Goal: Task Accomplishment & Management: Use online tool/utility

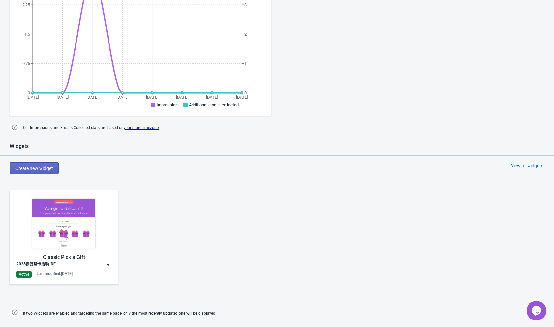
scroll to position [294, 0]
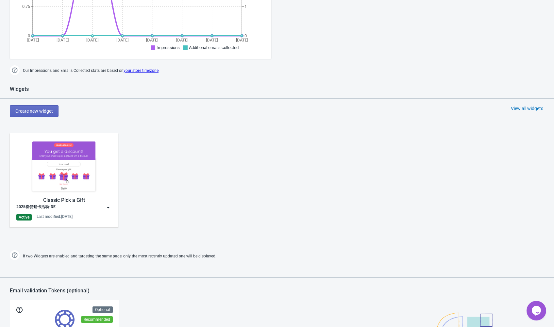
click at [112, 209] on div "Classic Pick a Gift 2025春促翻卡活动-DE Active Last modified: [DATE]" at bounding box center [64, 180] width 108 height 94
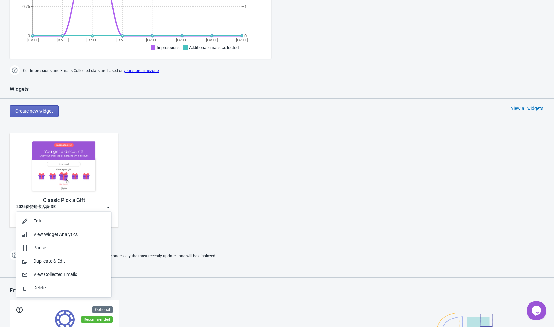
click at [173, 225] on div "Classic Pick a Gift 2025春促翻卡活动-DE Active Last modified: [DATE]" at bounding box center [277, 186] width 554 height 118
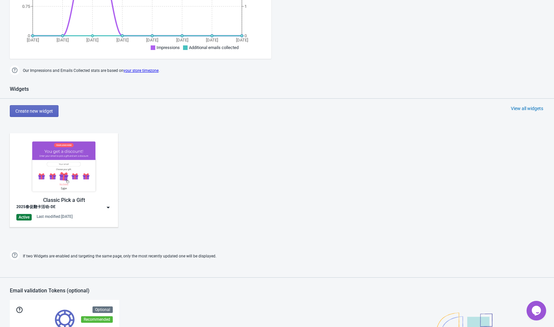
click at [112, 205] on div "Classic Pick a Gift 2025春促翻卡活动-DE Active Last modified: [DATE]" at bounding box center [64, 180] width 108 height 94
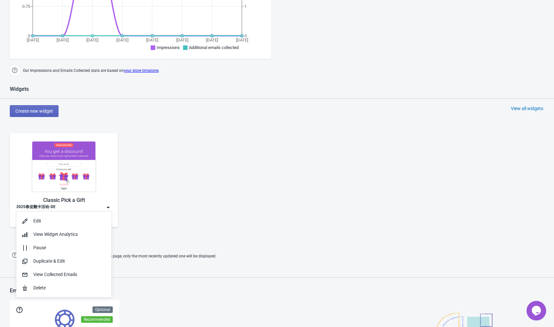
click at [152, 225] on div "Classic Pick a Gift 2025春促翻卡活动-DE Active Last modified: [DATE]" at bounding box center [277, 186] width 554 height 118
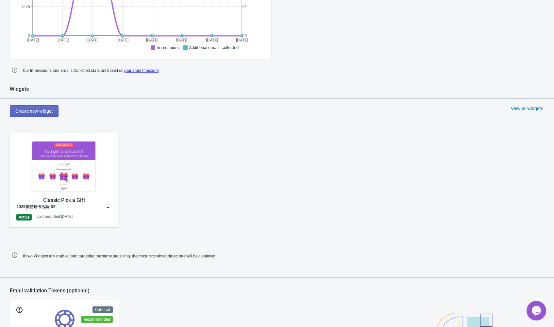
click at [90, 207] on div "2025春促翻卡活动-DE" at bounding box center [63, 207] width 95 height 7
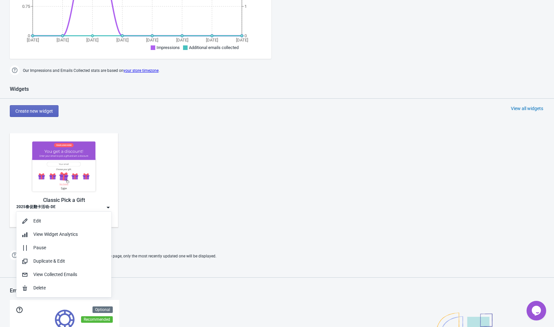
click at [81, 180] on img at bounding box center [63, 166] width 95 height 53
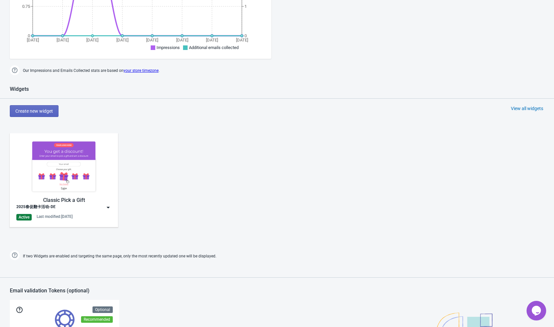
click at [77, 209] on div "2025春促翻卡活动-DE" at bounding box center [63, 207] width 95 height 7
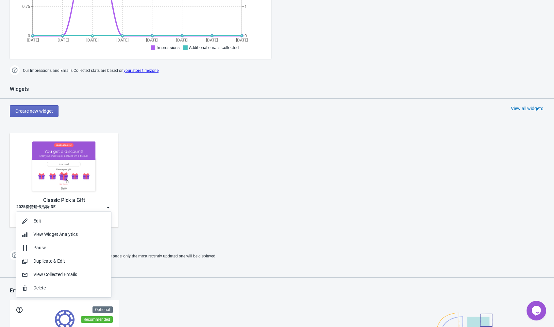
click at [76, 175] on img at bounding box center [63, 166] width 95 height 53
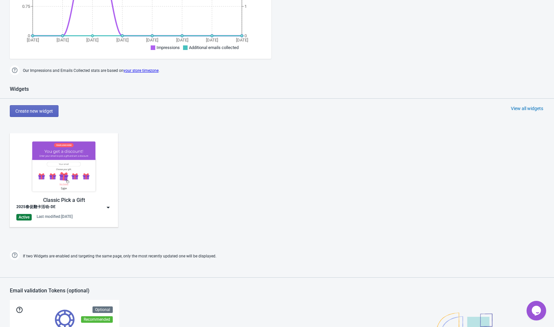
click at [76, 175] on img at bounding box center [63, 166] width 95 height 53
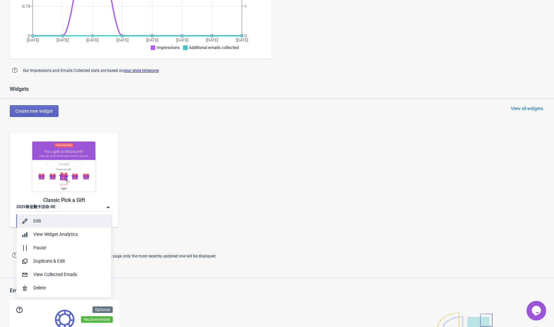
click at [70, 219] on div "Edit" at bounding box center [69, 221] width 73 height 7
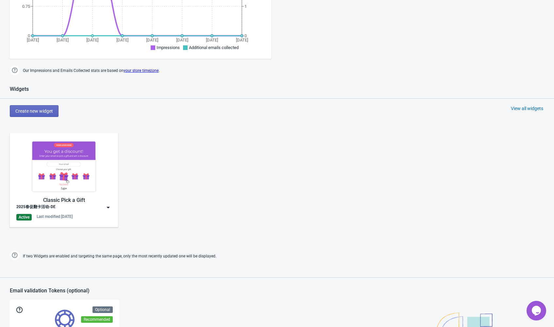
click at [106, 208] on img at bounding box center [108, 207] width 7 height 7
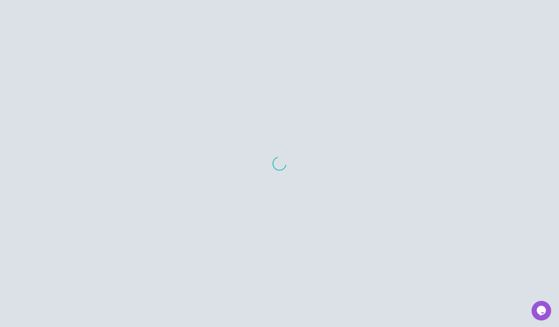
click at [86, 221] on div at bounding box center [279, 163] width 559 height 327
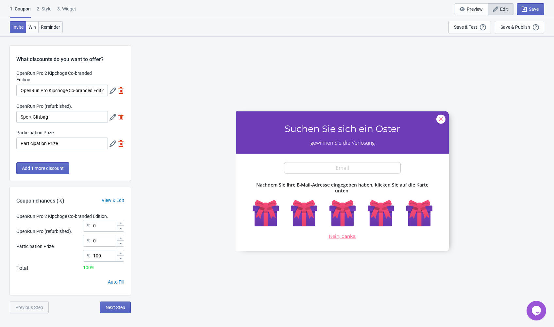
click at [46, 28] on span "Reminder" at bounding box center [50, 27] width 19 height 5
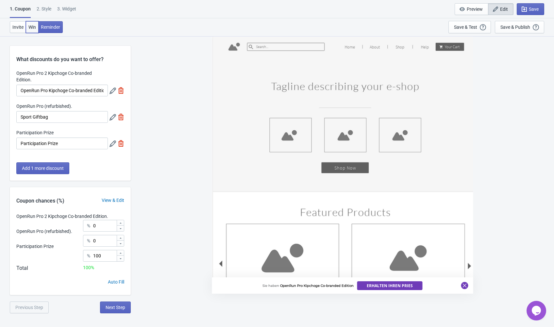
click at [32, 28] on span "Win" at bounding box center [32, 27] width 8 height 5
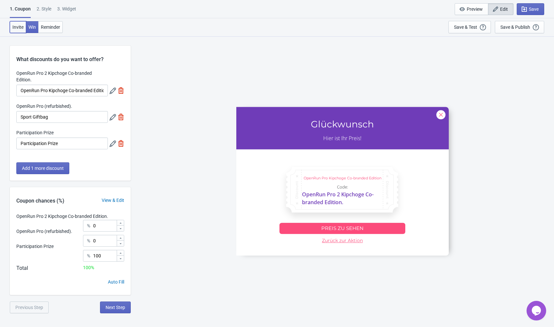
click at [19, 30] on button "Invite" at bounding box center [18, 27] width 16 height 12
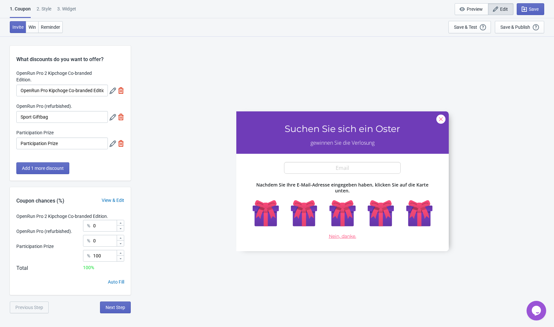
click at [41, 14] on div "2 . Style" at bounding box center [44, 11] width 15 height 11
click at [42, 10] on div "2 . Style" at bounding box center [44, 11] width 15 height 11
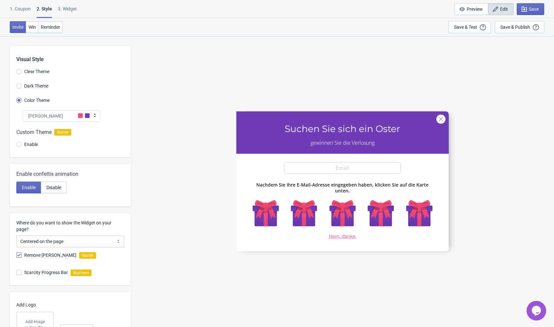
click at [27, 10] on div "1. Coupon" at bounding box center [20, 11] width 21 height 11
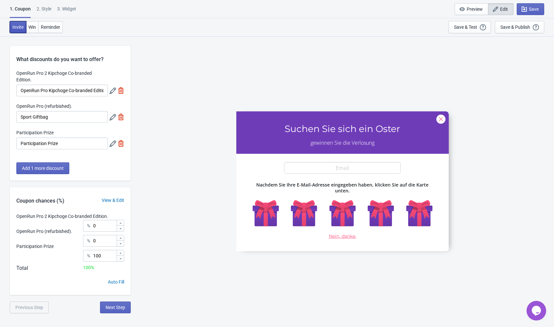
click at [20, 31] on button "Invite" at bounding box center [18, 27] width 16 height 12
drag, startPoint x: 456, startPoint y: 23, endPoint x: 456, endPoint y: 26, distance: 3.9
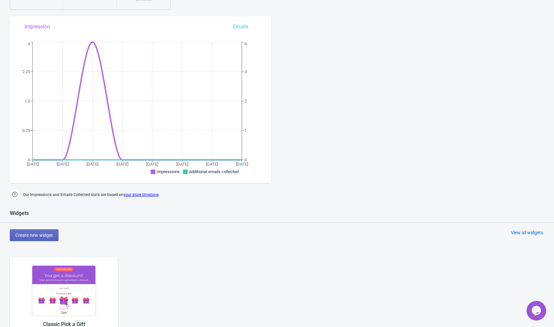
scroll to position [301, 0]
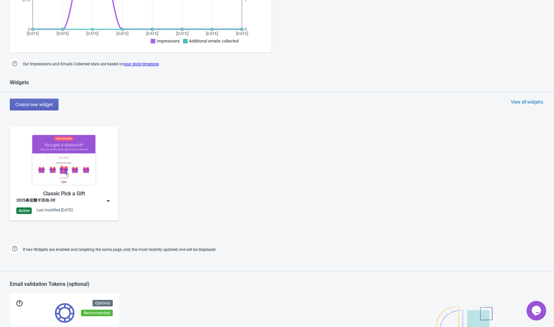
click at [109, 201] on img at bounding box center [108, 201] width 7 height 7
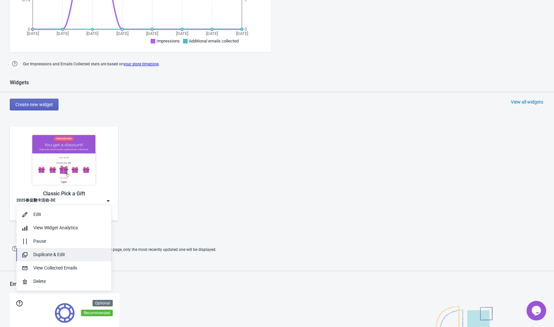
click at [86, 252] on div "Duplicate & Edit" at bounding box center [69, 254] width 73 height 7
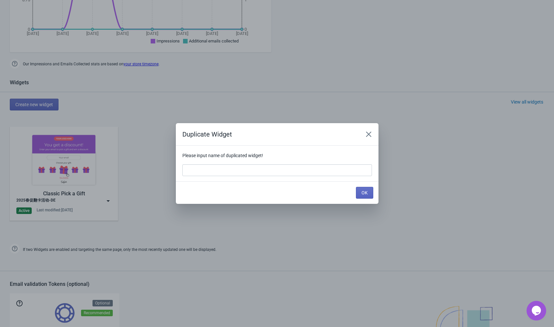
scroll to position [0, 0]
click at [262, 167] on input at bounding box center [277, 170] width 190 height 12
paste input "柏林马拉松"
type input "2025-柏林马拉松"
click at [349, 186] on div "OK" at bounding box center [274, 190] width 197 height 17
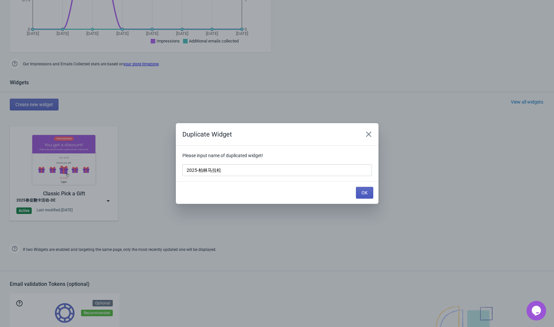
click at [358, 189] on button "OK" at bounding box center [364, 193] width 17 height 12
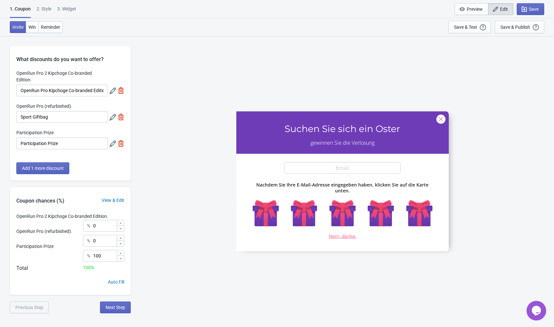
click at [72, 7] on div "3. Widget" at bounding box center [66, 11] width 19 height 11
select select "specificURL"
select select "1"
select select "left"
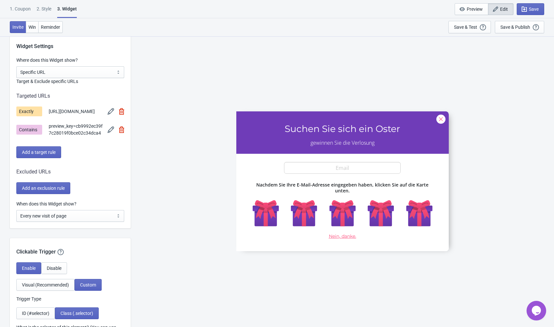
scroll to position [490, 0]
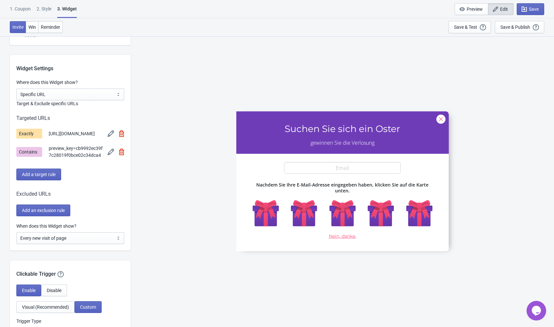
click at [111, 155] on img at bounding box center [111, 152] width 7 height 7
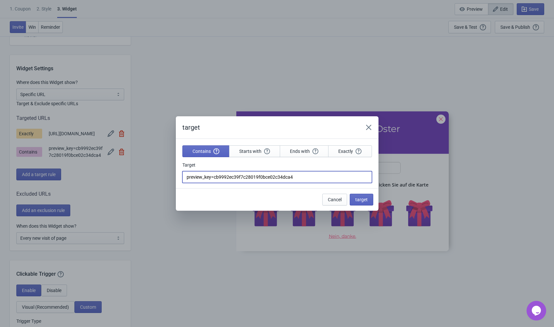
click at [226, 172] on input "preview_key=cb9992ec39f7c28019f0bce02c34dca4" at bounding box center [277, 177] width 190 height 12
paste input "?view=2025-[GEOGRAPHIC_DATA]-marathon-comming"
type input "?view=2025-[GEOGRAPHIC_DATA]-marathon-comming"
click at [364, 199] on span "target" at bounding box center [361, 199] width 12 height 5
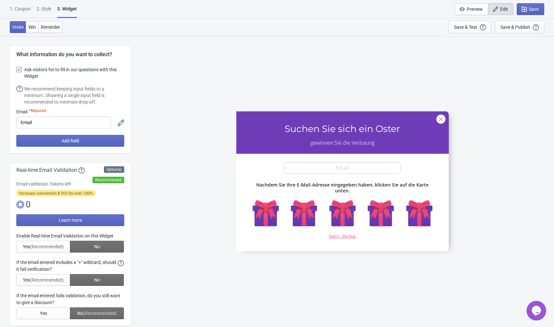
scroll to position [490, 0]
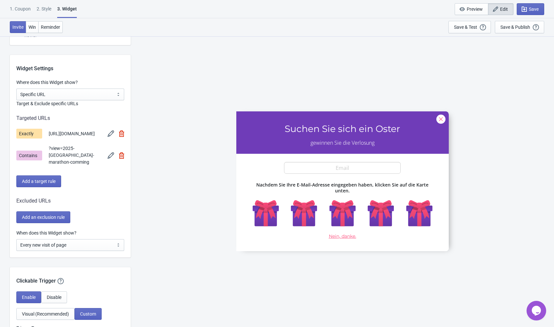
click at [111, 134] on img at bounding box center [111, 133] width 7 height 7
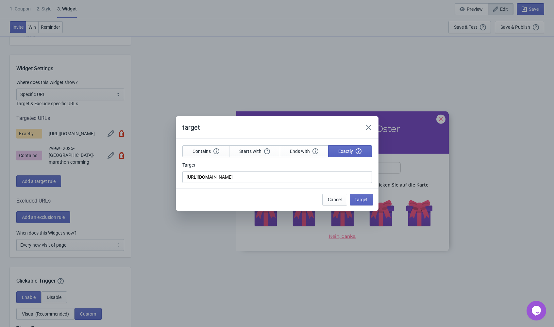
scroll to position [0, 0]
drag, startPoint x: 301, startPoint y: 177, endPoint x: 245, endPoint y: 179, distance: 56.2
click at [245, 179] on input "[URL][DOMAIN_NAME]" at bounding box center [277, 177] width 190 height 12
click at [332, 194] on button "Cancel" at bounding box center [334, 200] width 25 height 12
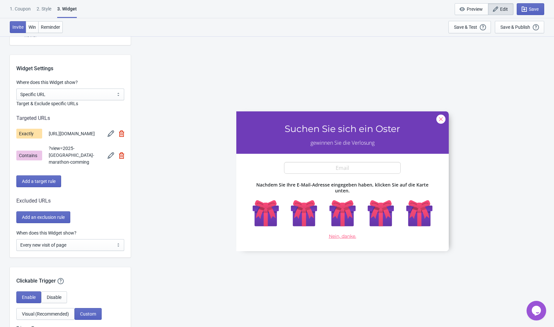
click at [121, 133] on img at bounding box center [121, 133] width 5 height 7
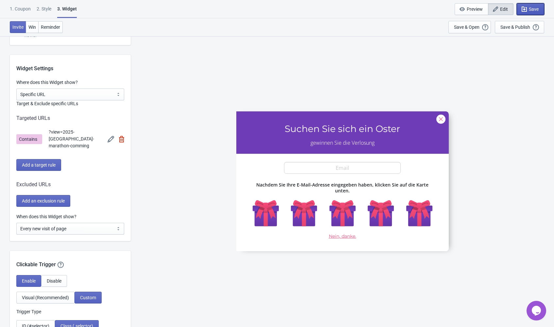
click at [539, 8] on span "Save" at bounding box center [534, 9] width 10 height 5
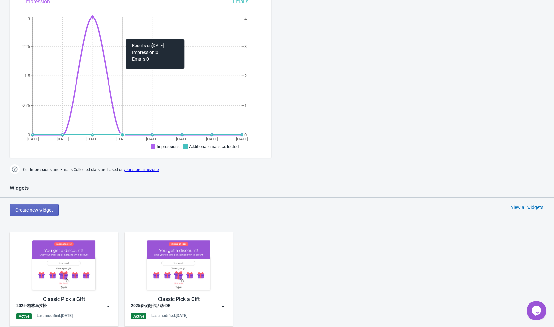
scroll to position [294, 0]
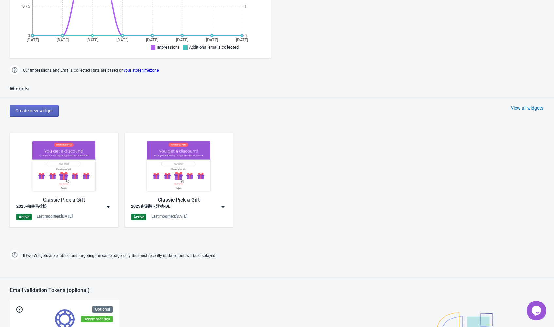
click at [92, 170] on img at bounding box center [63, 166] width 95 height 53
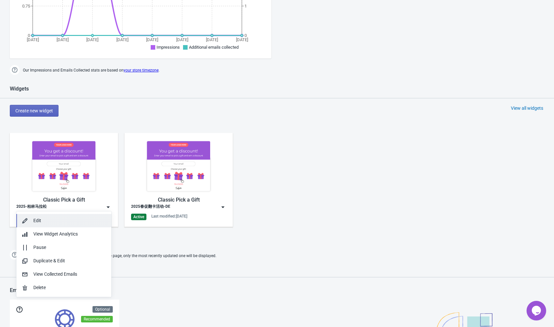
click at [75, 218] on div "Edit" at bounding box center [69, 220] width 73 height 7
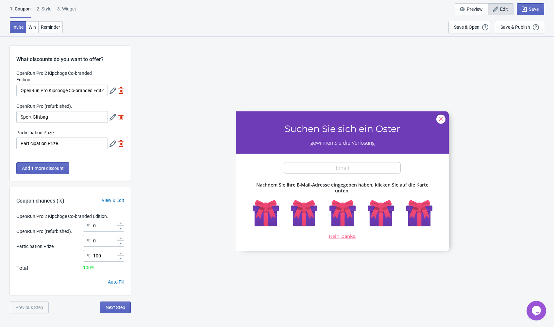
click at [76, 10] on div "3. Widget" at bounding box center [66, 11] width 19 height 11
select select "specificURL"
select select "1"
select select "left"
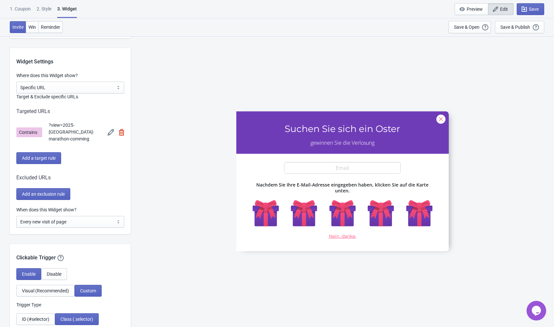
scroll to position [588, 0]
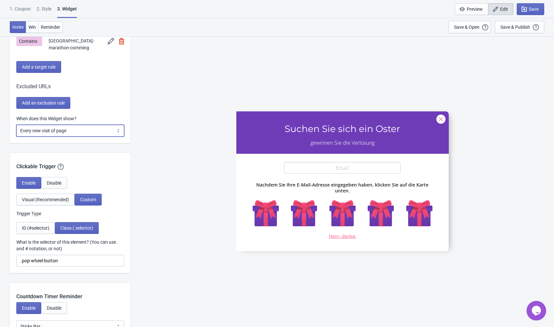
click at [108, 125] on select "Every new visit of page Once every period of time Once per visitor session (Rec…" at bounding box center [70, 131] width 108 height 12
click at [158, 100] on div "OpenRun Pro 2 Kipchoge Co-branded Edition. Suchen Sie sich ein Oster gewinnen S…" at bounding box center [342, 181] width 417 height 291
click at [118, 128] on select "Every new visit of page Once every period of time Once per visitor session (Rec…" at bounding box center [70, 131] width 108 height 12
click at [177, 111] on div "OpenRun Pro 2 Kipchoge Co-branded Edition. Suchen Sie sich ein Oster gewinnen S…" at bounding box center [342, 181] width 417 height 291
click at [45, 12] on div "2 . Style" at bounding box center [44, 11] width 15 height 11
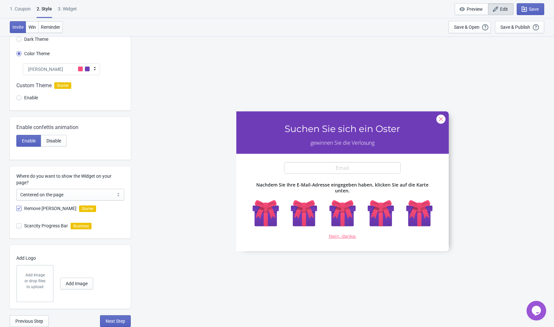
scroll to position [0, 0]
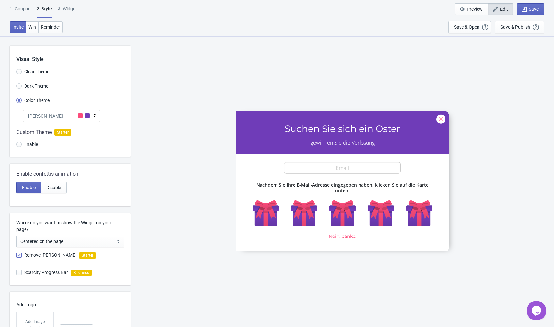
click at [19, 10] on div "1. Coupon" at bounding box center [20, 11] width 21 height 11
